Goal: Information Seeking & Learning: Learn about a topic

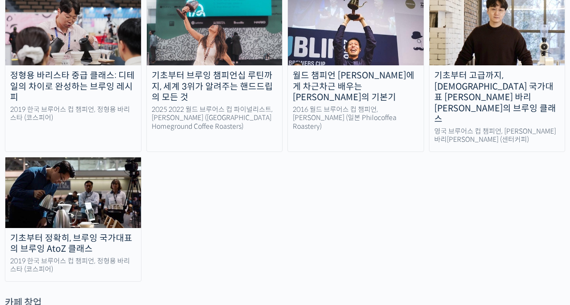
scroll to position [1812, 0]
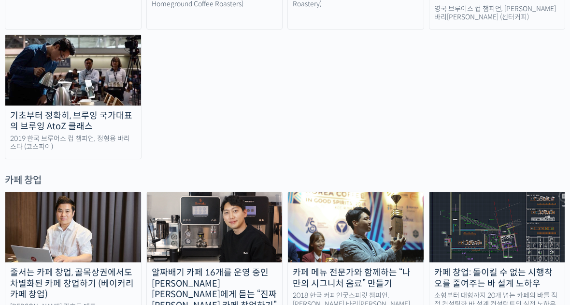
click at [106, 192] on img at bounding box center [73, 227] width 136 height 71
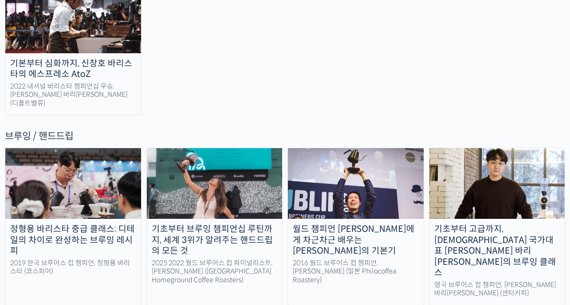
scroll to position [1537, 0]
click at [378, 148] on img at bounding box center [356, 183] width 136 height 71
click at [504, 148] on img at bounding box center [498, 183] width 136 height 71
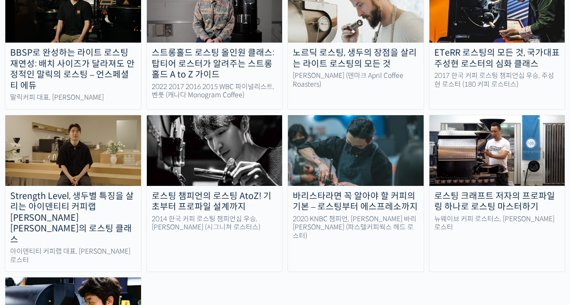
scroll to position [937, 0]
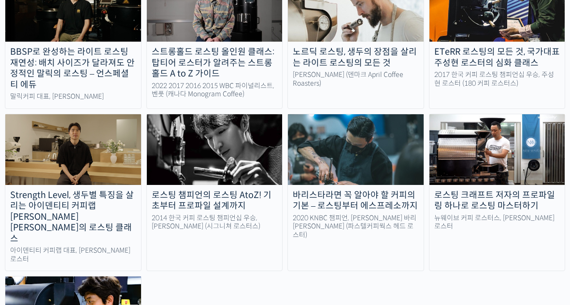
click at [522, 119] on img at bounding box center [498, 149] width 136 height 71
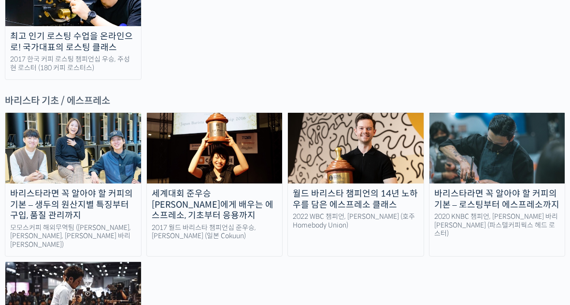
scroll to position [1258, 0]
click at [70, 113] on img at bounding box center [73, 148] width 136 height 71
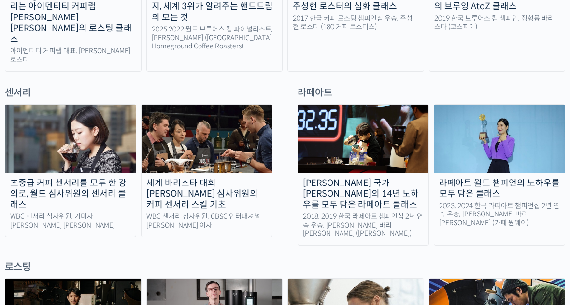
scroll to position [620, 0]
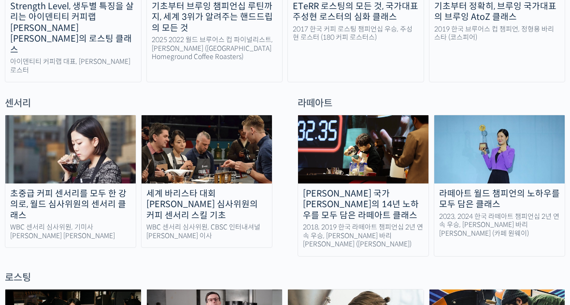
click at [483, 161] on img at bounding box center [500, 149] width 131 height 68
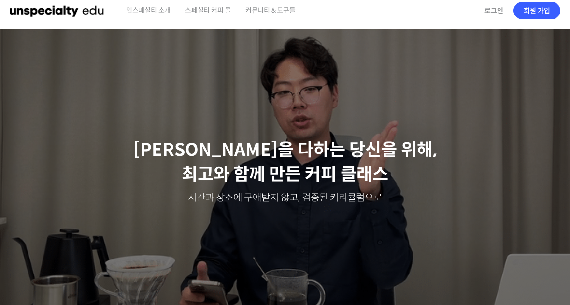
scroll to position [0, 0]
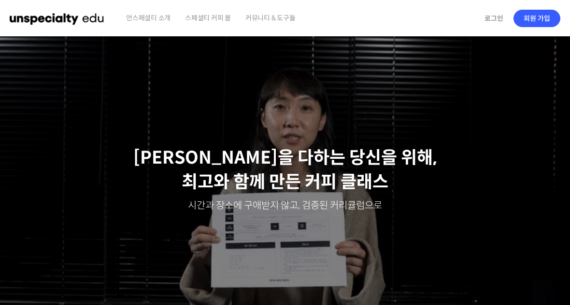
click at [160, 17] on span "언스페셜티 소개" at bounding box center [148, 18] width 44 height 37
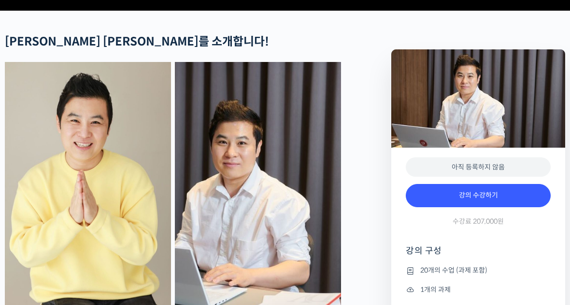
scroll to position [363, 0]
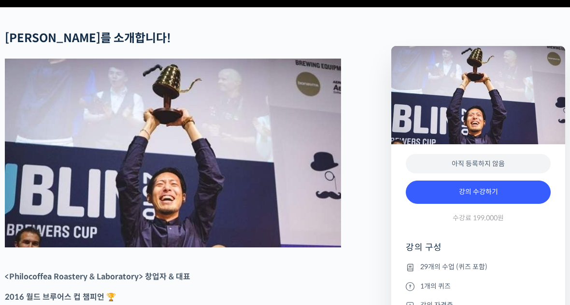
scroll to position [364, 0]
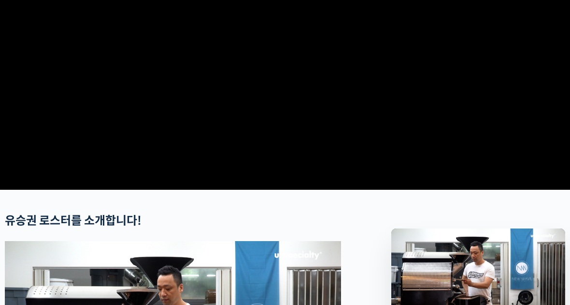
scroll to position [184, 0]
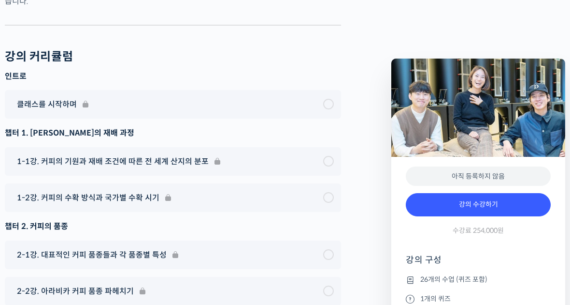
scroll to position [4675, 0]
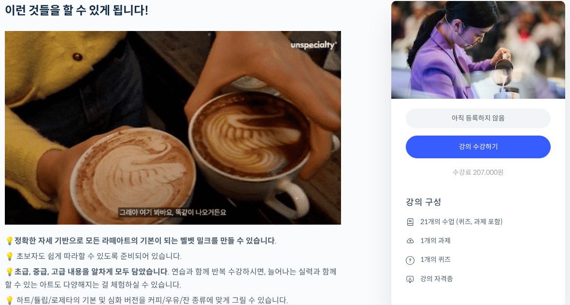
scroll to position [2440, 0]
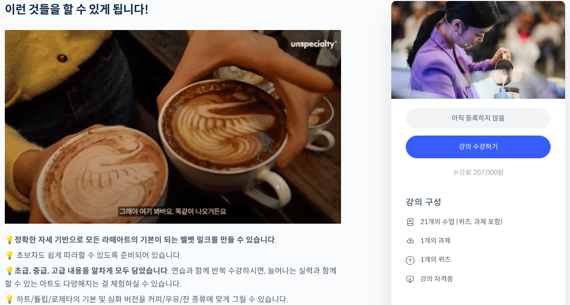
click at [211, 214] on div "3 / 4" at bounding box center [173, 126] width 336 height 193
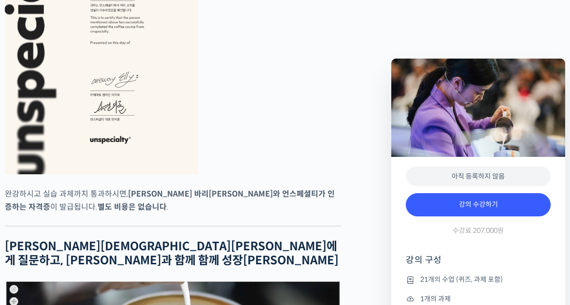
scroll to position [3521, 0]
